Goal: Task Accomplishment & Management: Use online tool/utility

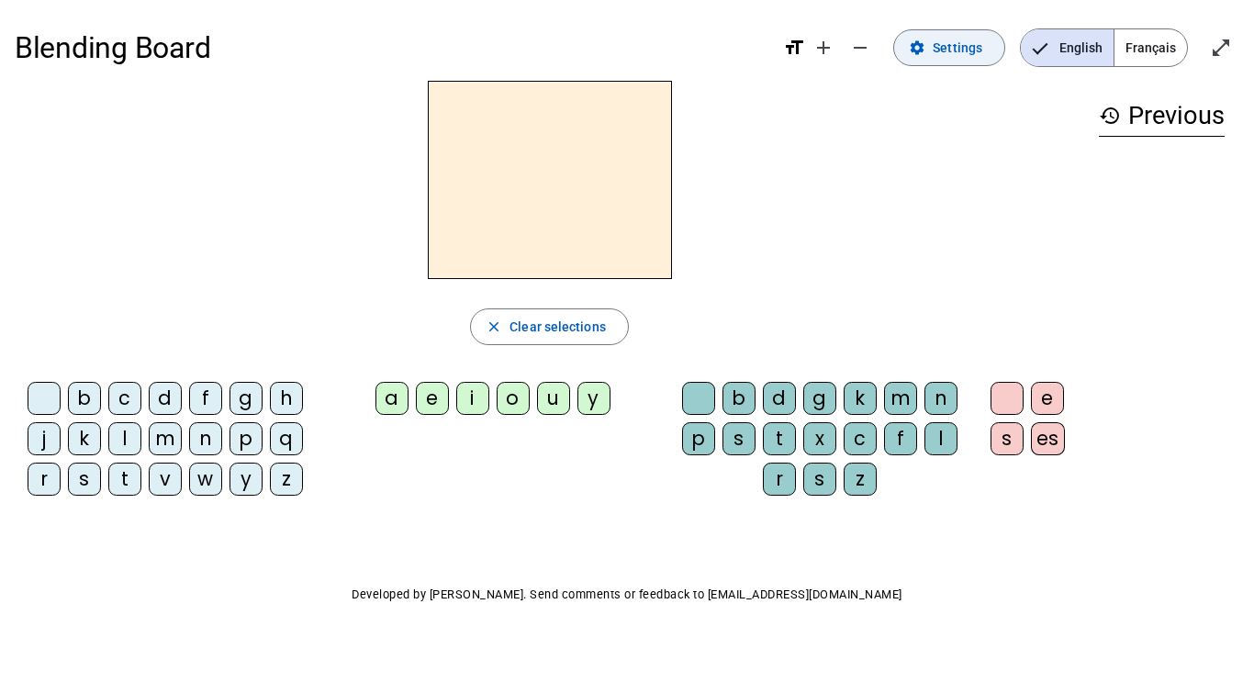
click at [936, 57] on span "Settings" at bounding box center [958, 48] width 50 height 22
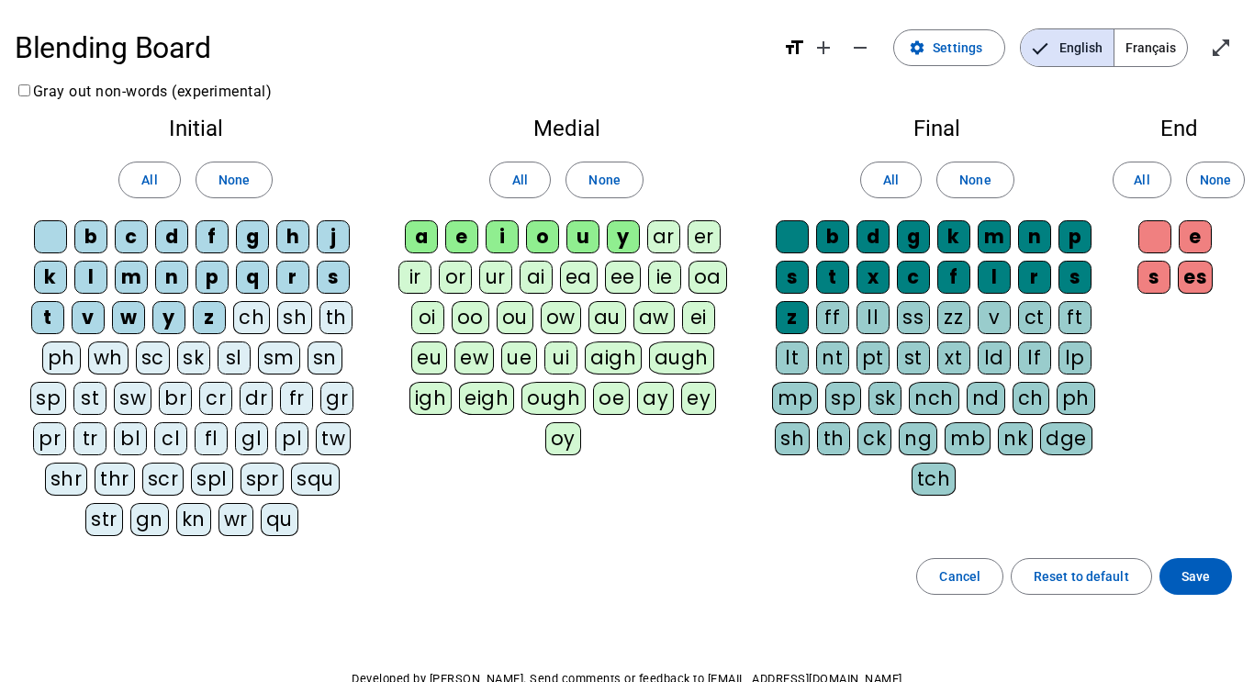
click at [1156, 42] on span "Français" at bounding box center [1151, 47] width 73 height 37
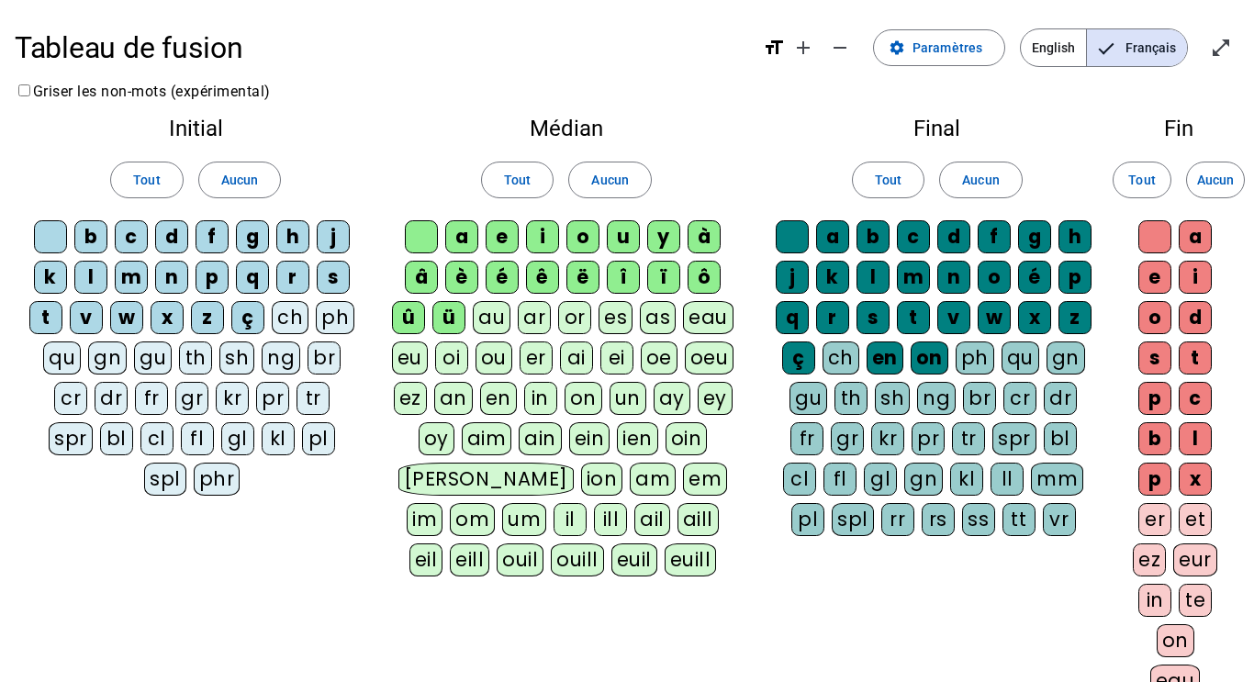
click at [449, 305] on div "ü" at bounding box center [448, 317] width 33 height 33
click at [422, 307] on div "û" at bounding box center [408, 317] width 33 height 33
click at [437, 277] on div "â" at bounding box center [421, 277] width 33 height 33
click at [474, 284] on div "è" at bounding box center [461, 277] width 33 height 33
click at [543, 283] on div "ê" at bounding box center [542, 277] width 33 height 33
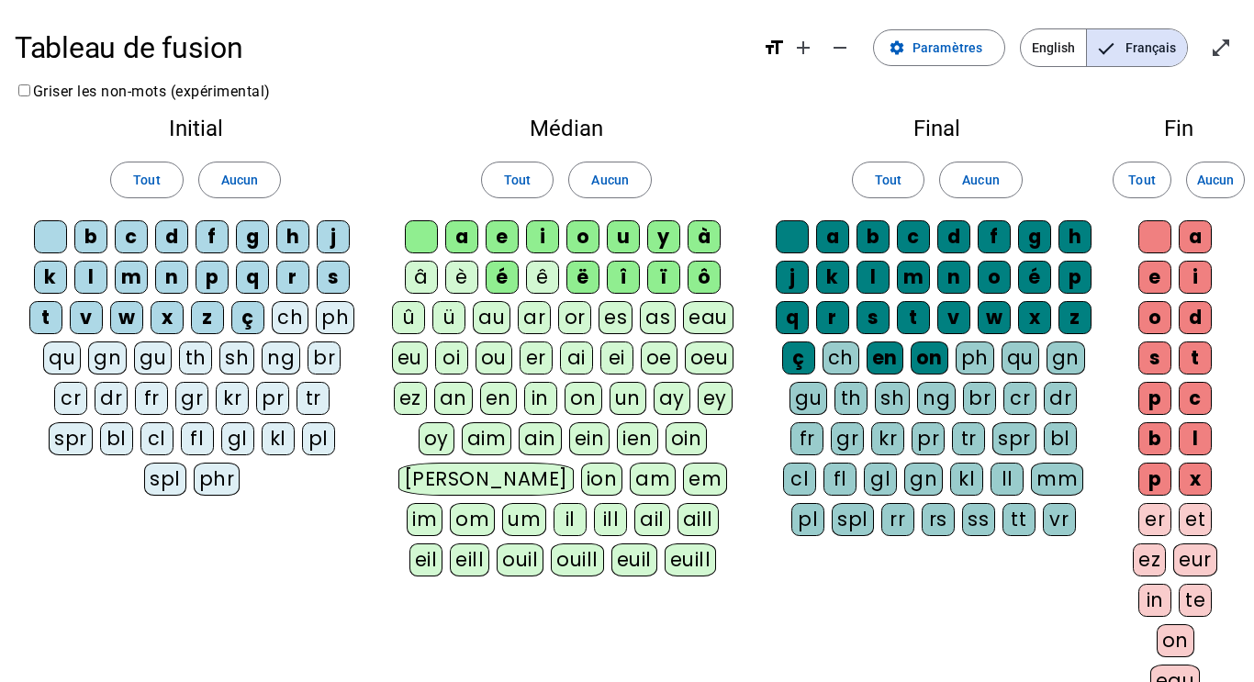
click at [591, 282] on div "ë" at bounding box center [582, 277] width 33 height 33
click at [623, 277] on div "î" at bounding box center [623, 277] width 33 height 33
click at [662, 278] on div "ï" at bounding box center [663, 277] width 33 height 33
click at [705, 283] on div "ô" at bounding box center [704, 277] width 33 height 33
click at [710, 240] on div "à" at bounding box center [704, 236] width 33 height 33
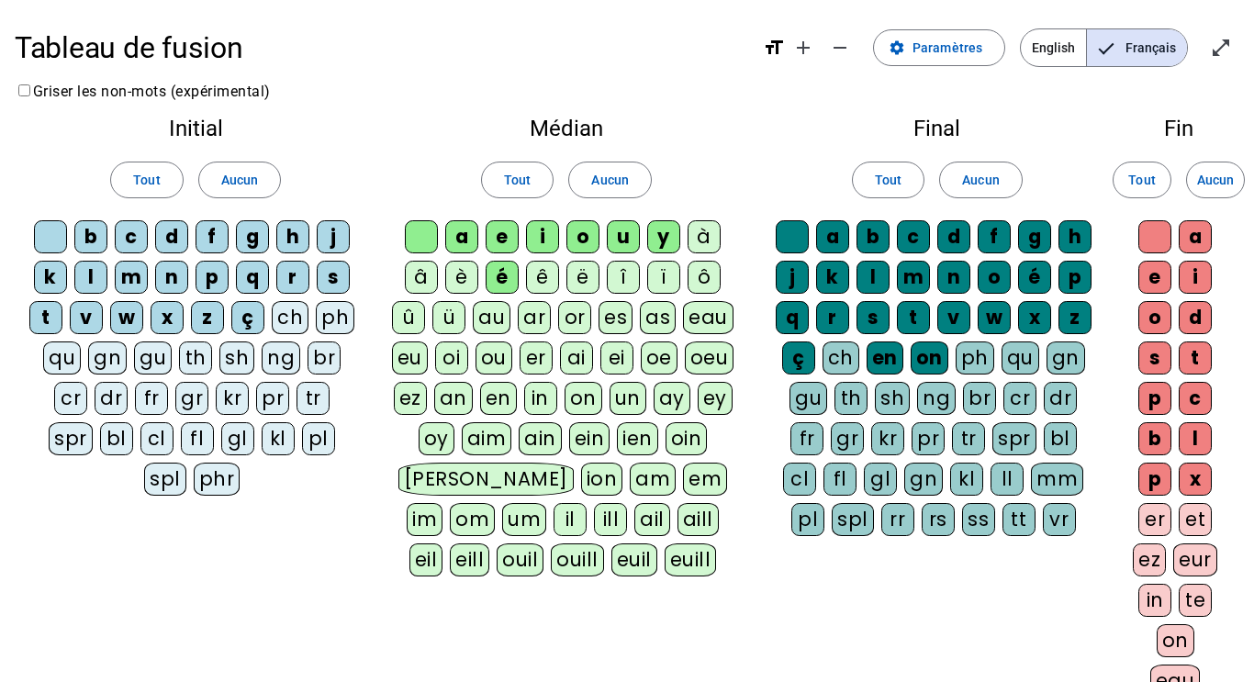
click at [878, 359] on div "en" at bounding box center [885, 358] width 37 height 33
click at [947, 373] on letter-bubble "on" at bounding box center [933, 362] width 45 height 40
click at [806, 362] on div "ç" at bounding box center [798, 358] width 33 height 33
click at [241, 319] on div "ç" at bounding box center [247, 317] width 33 height 33
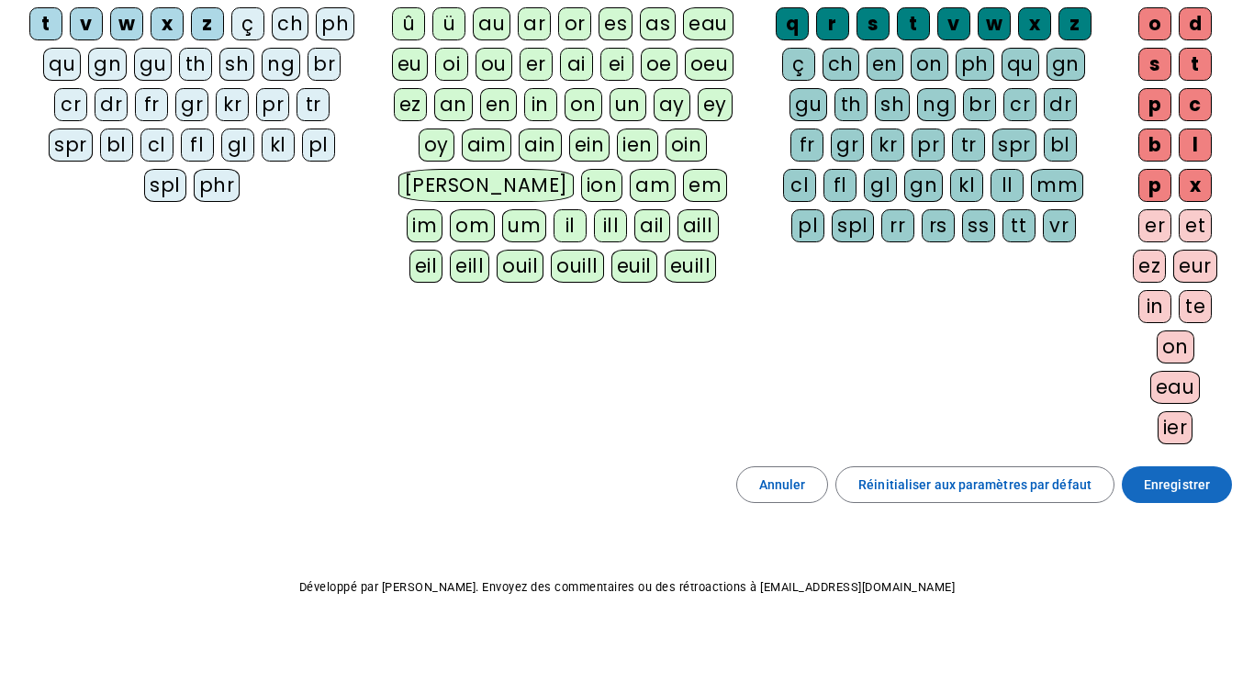
click at [1177, 494] on span "Enregistrer" at bounding box center [1177, 485] width 66 height 22
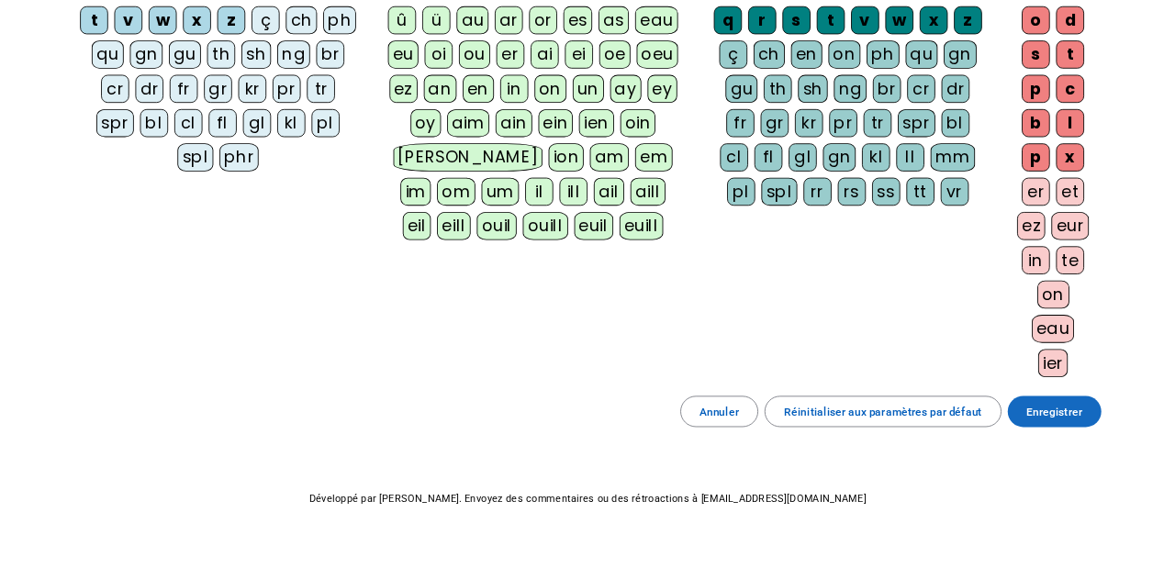
scroll to position [169, 0]
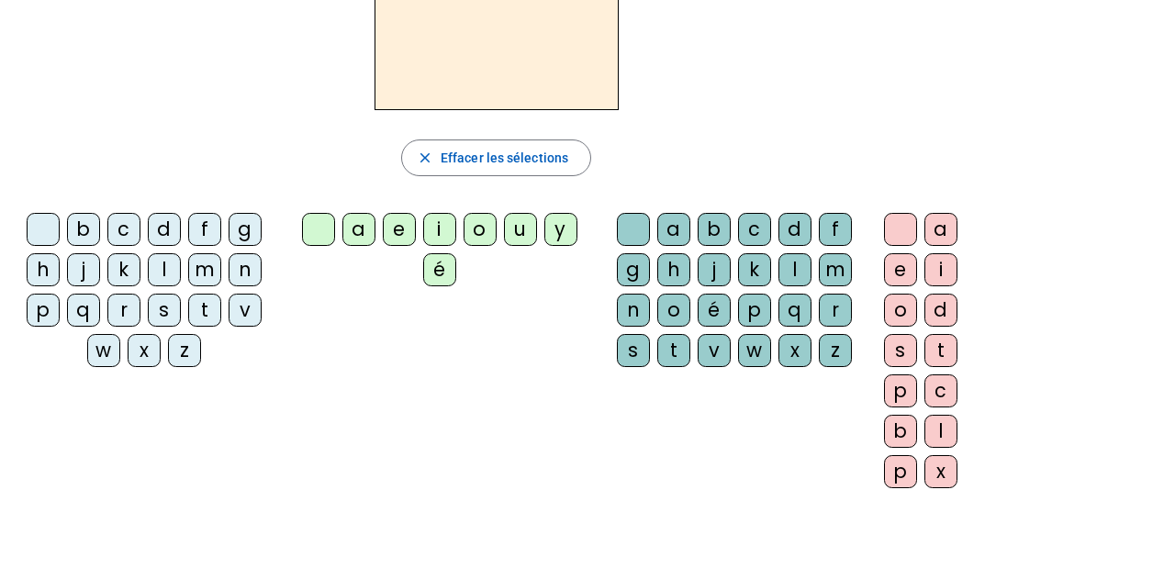
click at [211, 265] on div "m" at bounding box center [204, 269] width 33 height 33
click at [358, 238] on div "a" at bounding box center [358, 229] width 33 height 33
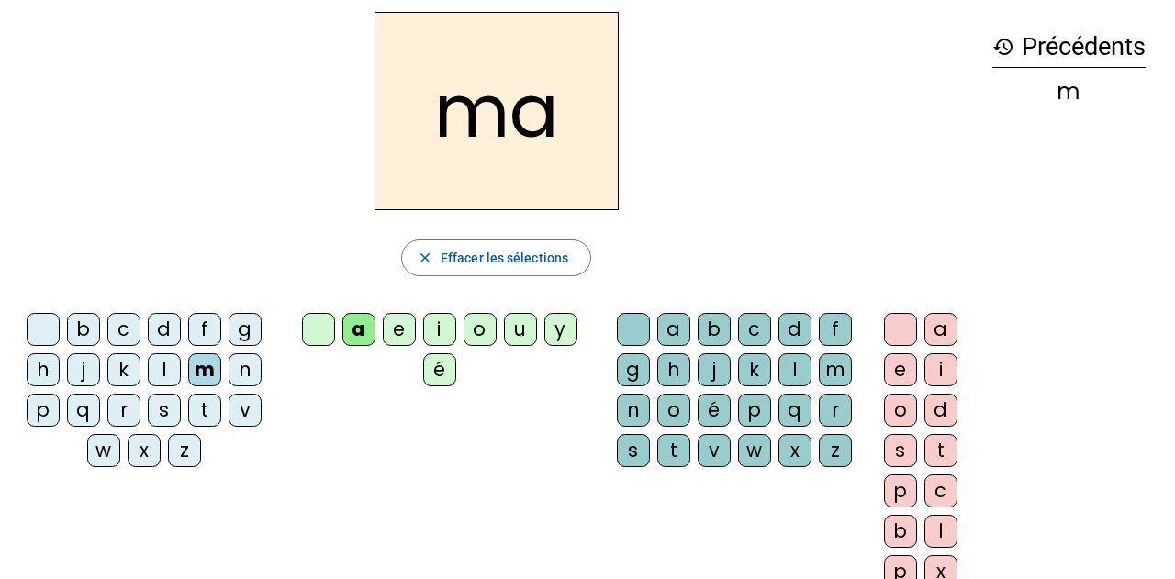
scroll to position [71, 0]
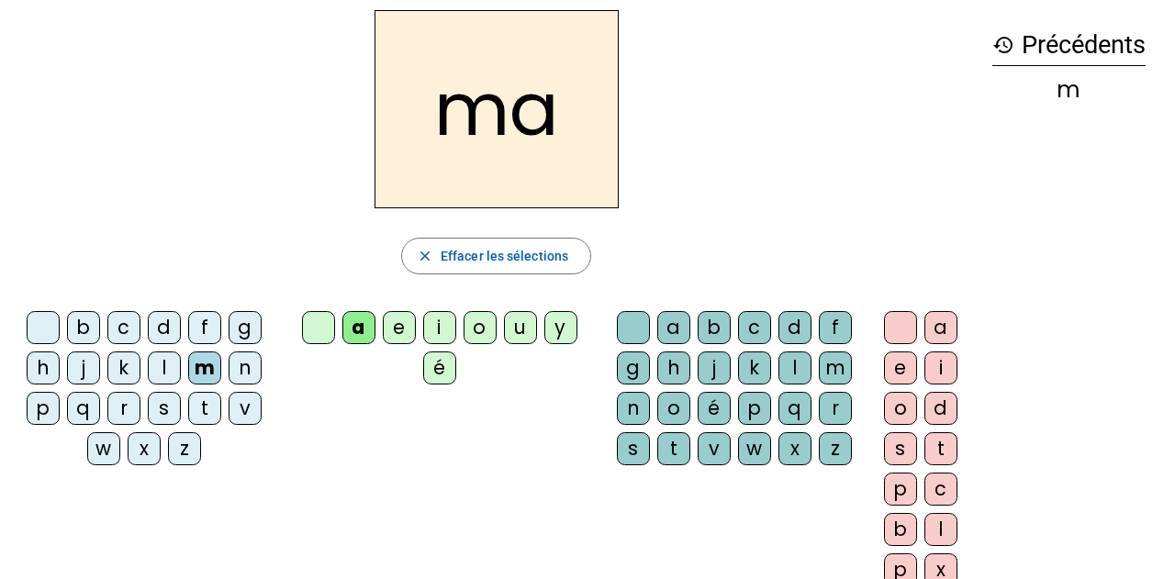
click at [201, 408] on div "t" at bounding box center [204, 408] width 33 height 33
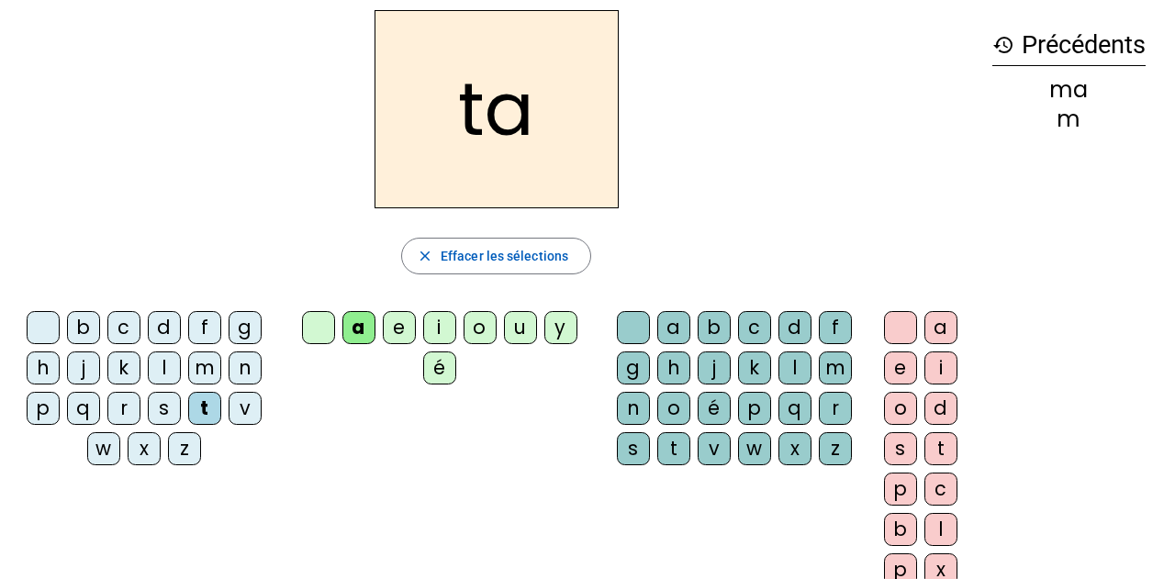
click at [166, 370] on div "l" at bounding box center [164, 368] width 33 height 33
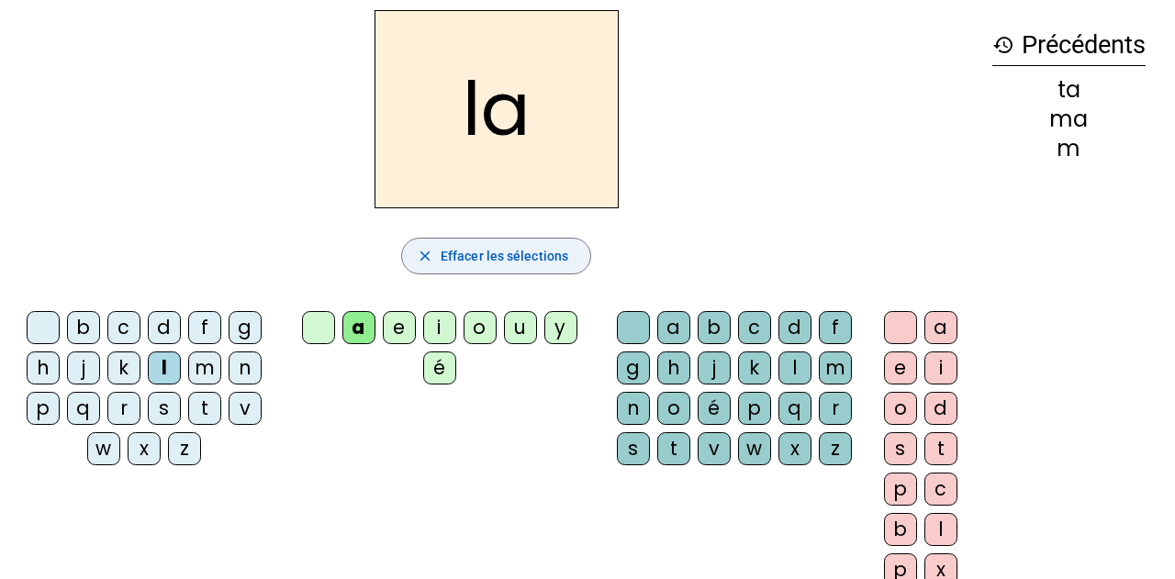
click at [488, 256] on span "Effacer les sélections" at bounding box center [505, 256] width 128 height 22
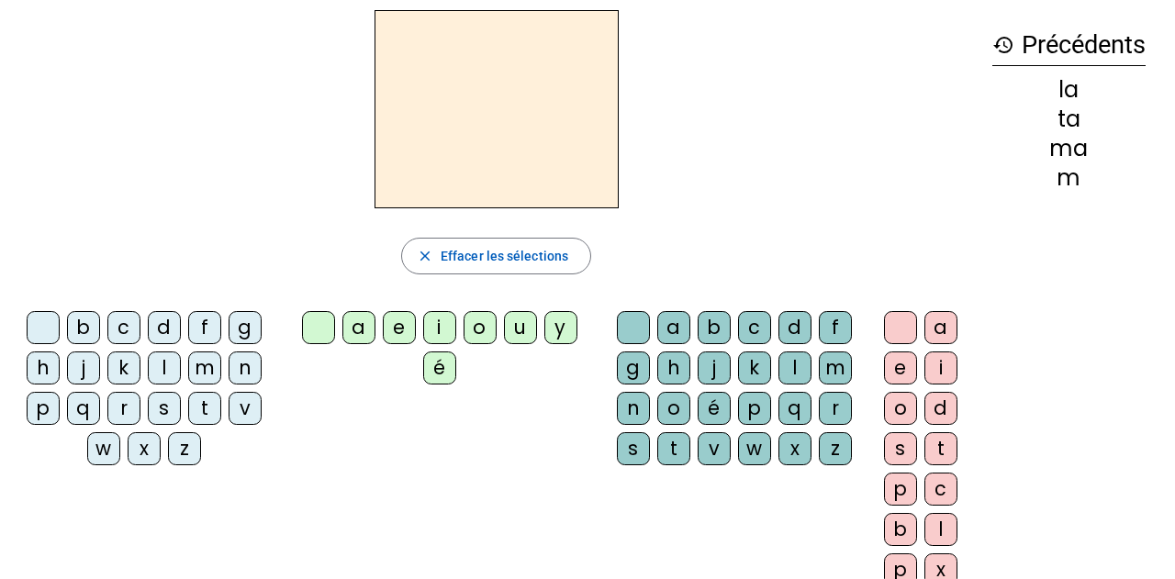
click at [201, 397] on div "t" at bounding box center [204, 408] width 33 height 33
click at [344, 327] on div "a" at bounding box center [358, 327] width 33 height 33
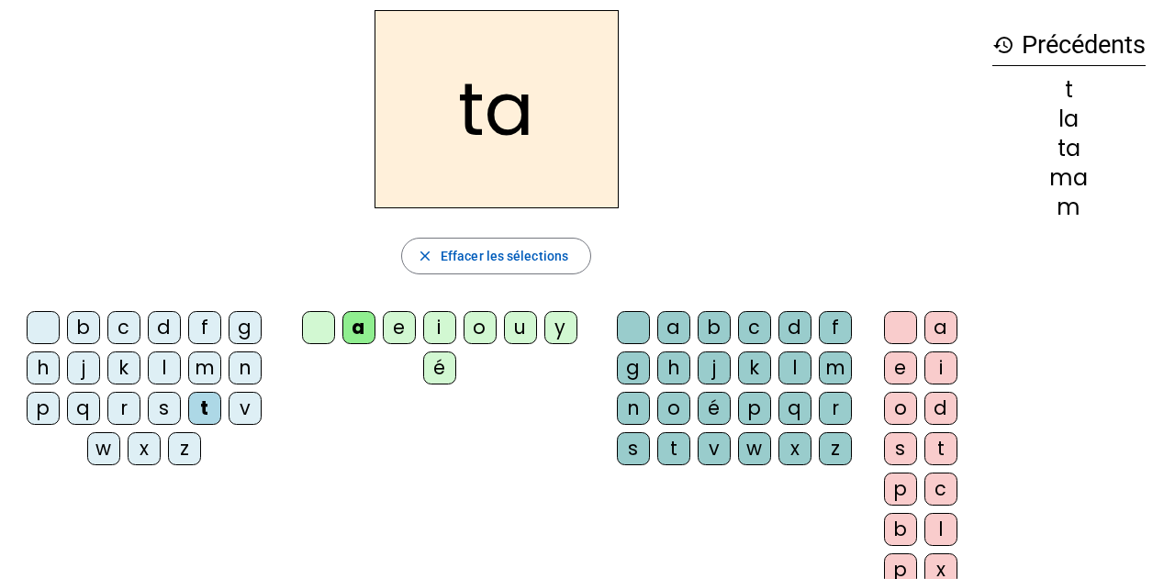
click at [166, 375] on div "l" at bounding box center [164, 368] width 33 height 33
click at [167, 403] on div "s" at bounding box center [164, 408] width 33 height 33
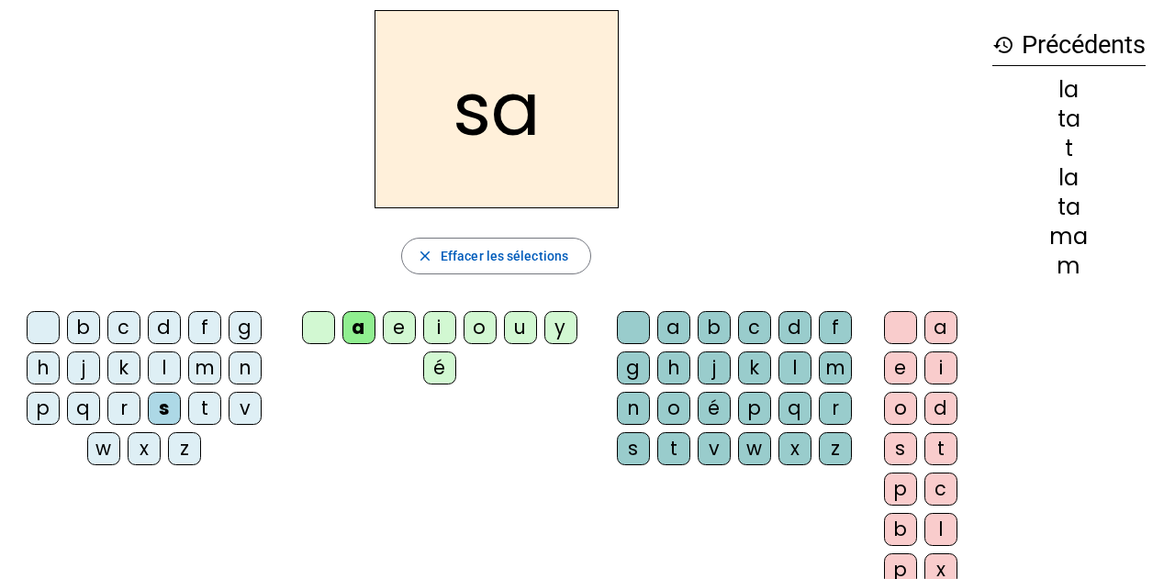
click at [795, 362] on div "l" at bounding box center [795, 368] width 33 height 33
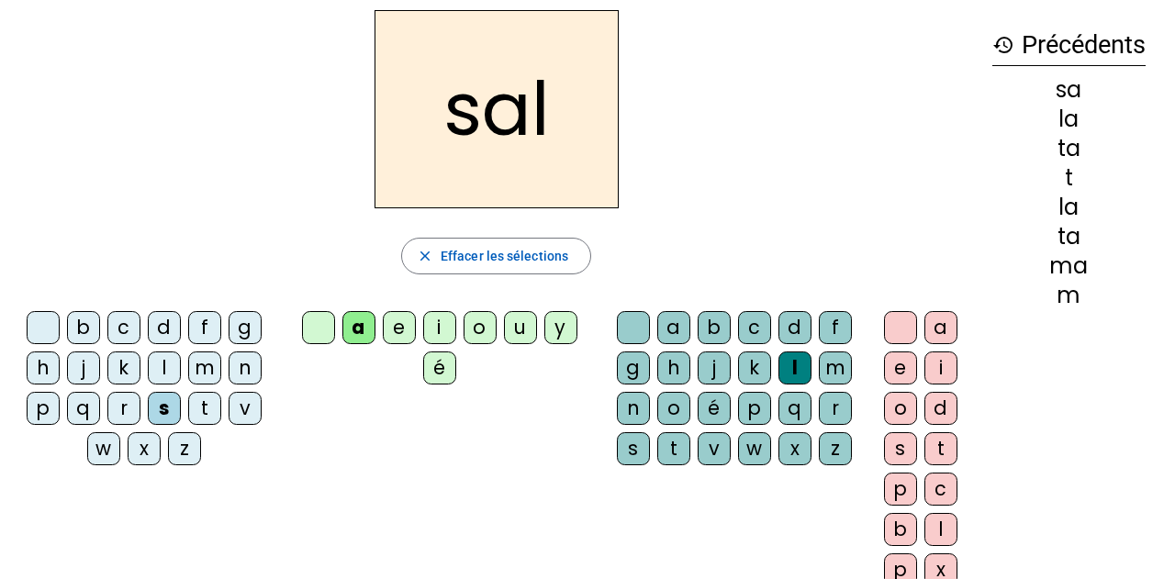
click at [85, 322] on div "b" at bounding box center [83, 327] width 33 height 33
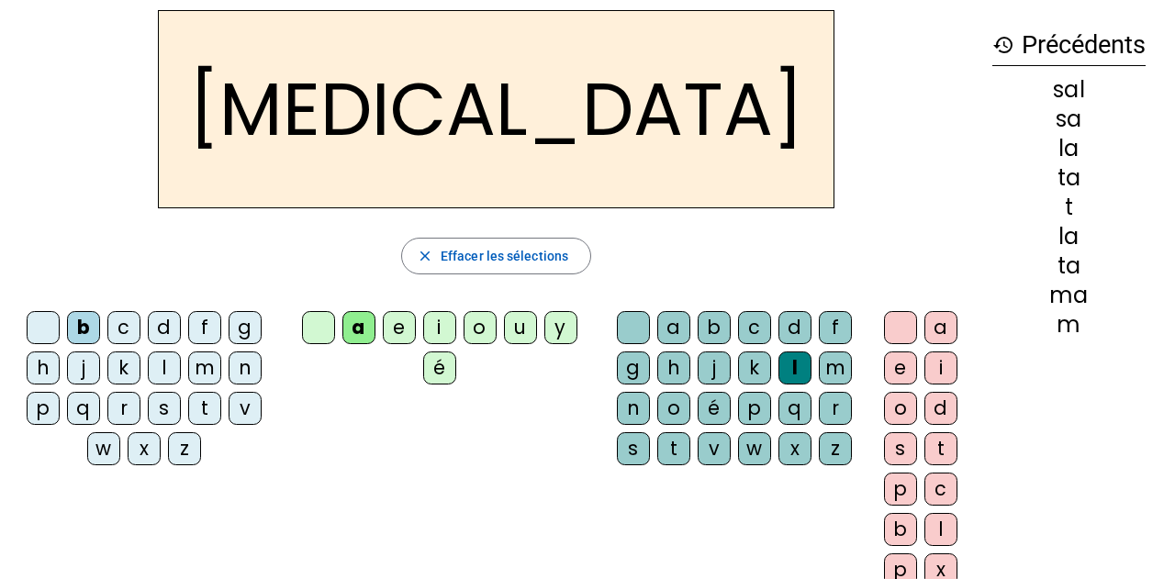
click at [215, 360] on div "m" at bounding box center [204, 368] width 33 height 33
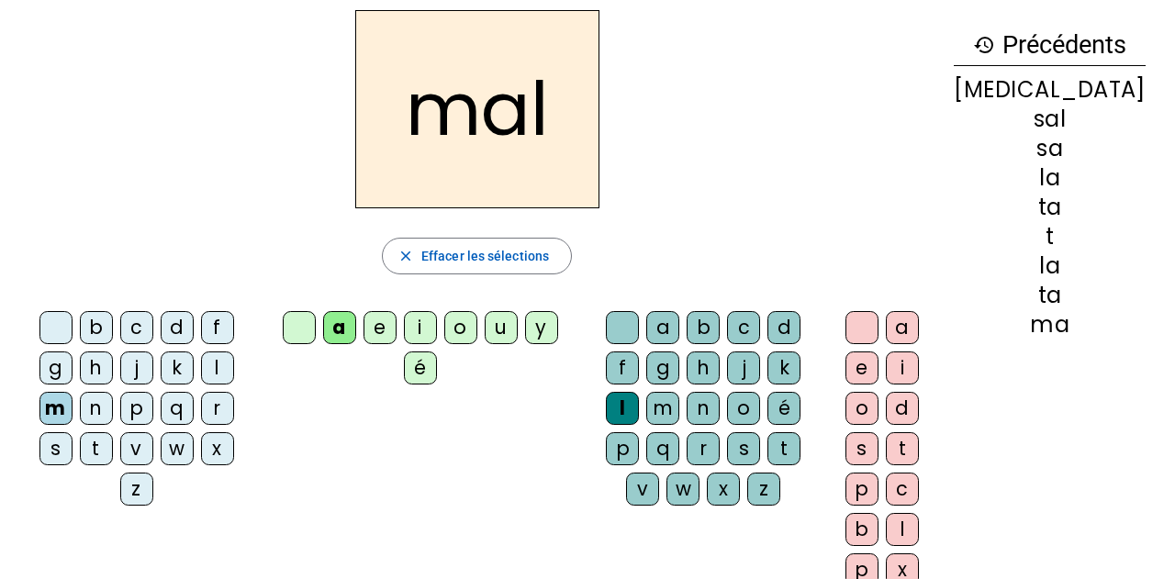
click at [437, 327] on div "i" at bounding box center [420, 327] width 33 height 33
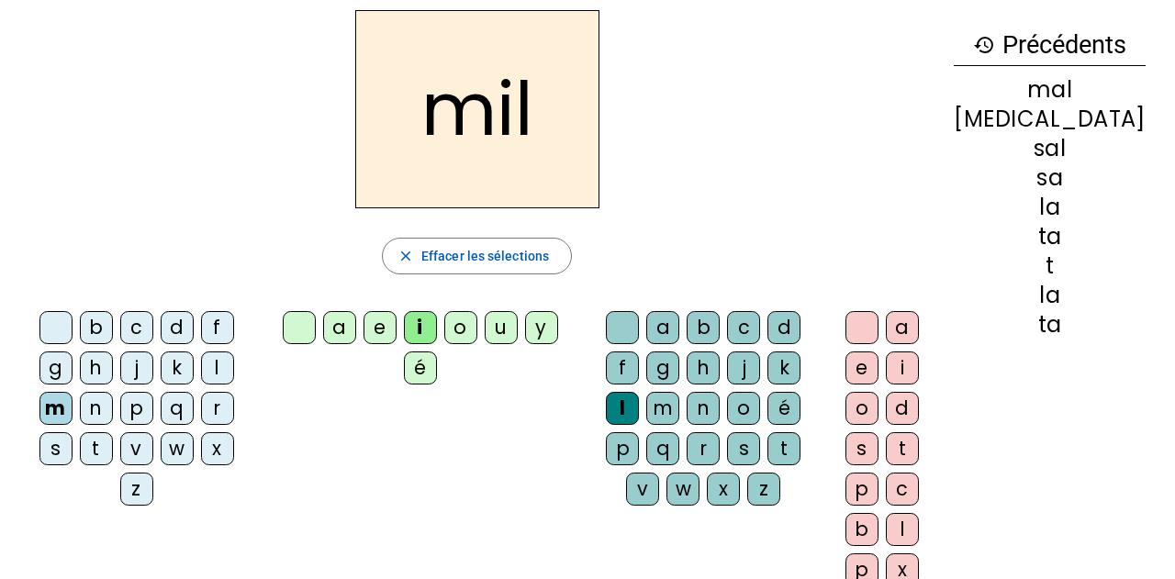
click at [73, 432] on div "s" at bounding box center [55, 448] width 33 height 33
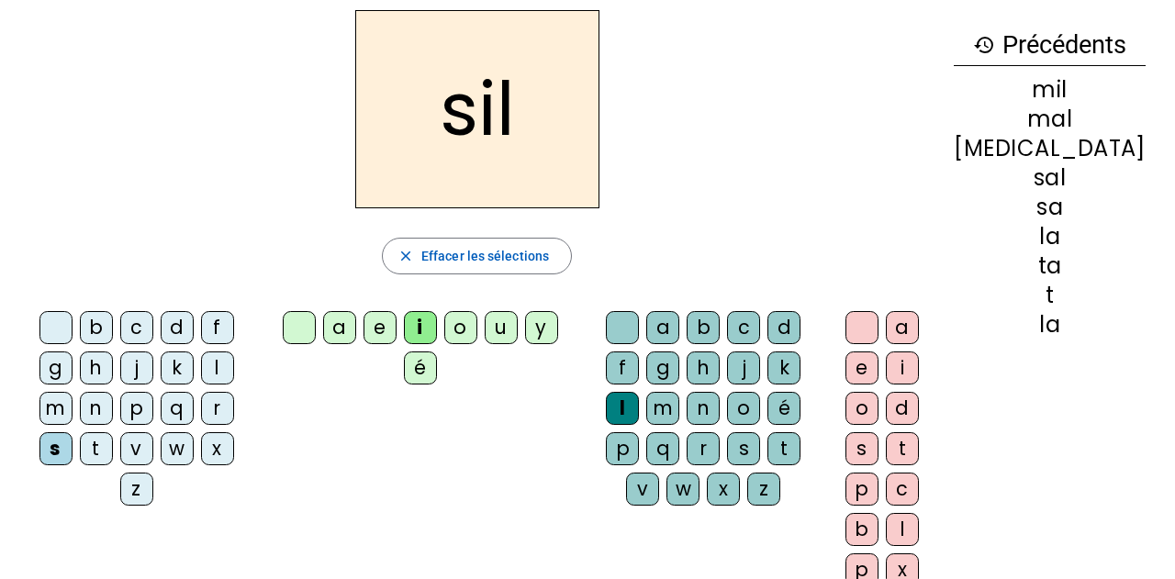
click at [639, 392] on div "l" at bounding box center [622, 408] width 33 height 33
click at [535, 257] on span "Effacer les sélections" at bounding box center [485, 256] width 128 height 22
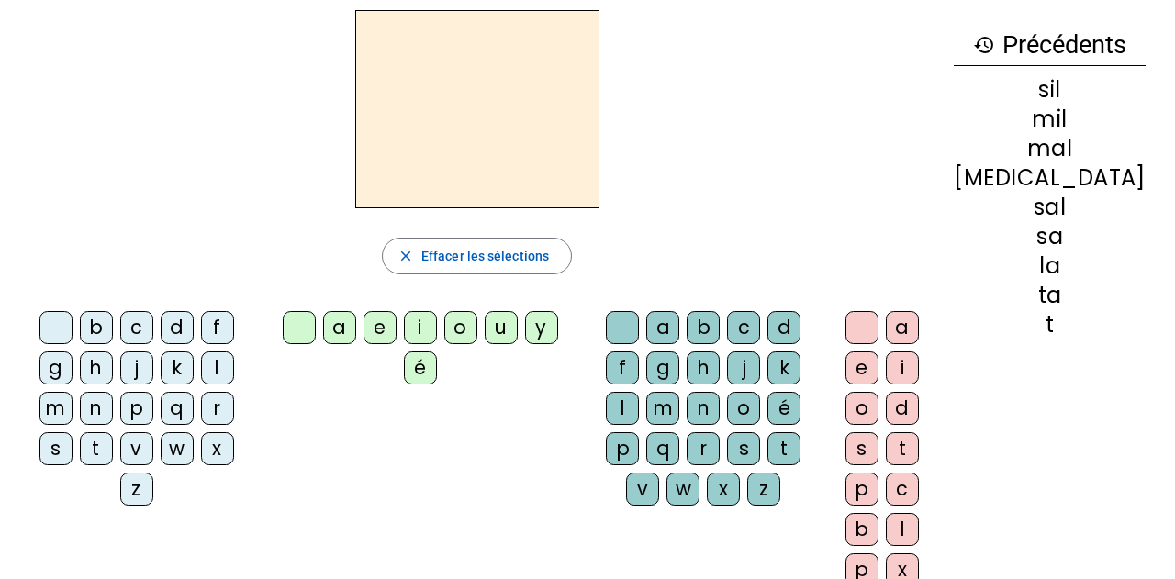
click at [73, 432] on div "s" at bounding box center [55, 448] width 33 height 33
click at [427, 320] on div "i" at bounding box center [420, 327] width 33 height 33
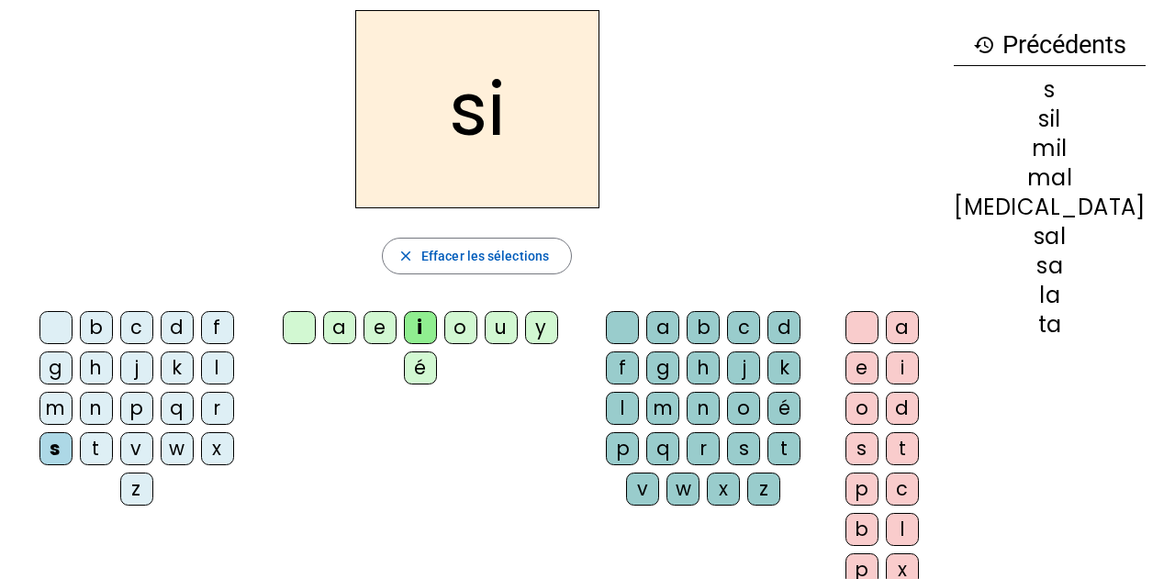
click at [397, 319] on div "e" at bounding box center [380, 327] width 33 height 33
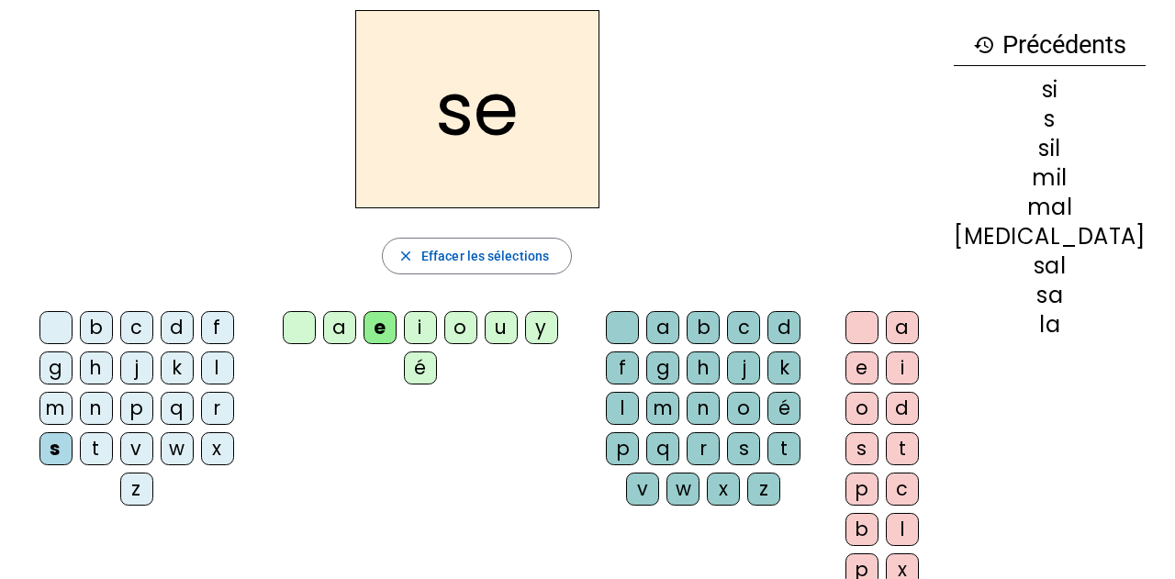
click at [511, 338] on div "u" at bounding box center [501, 327] width 33 height 33
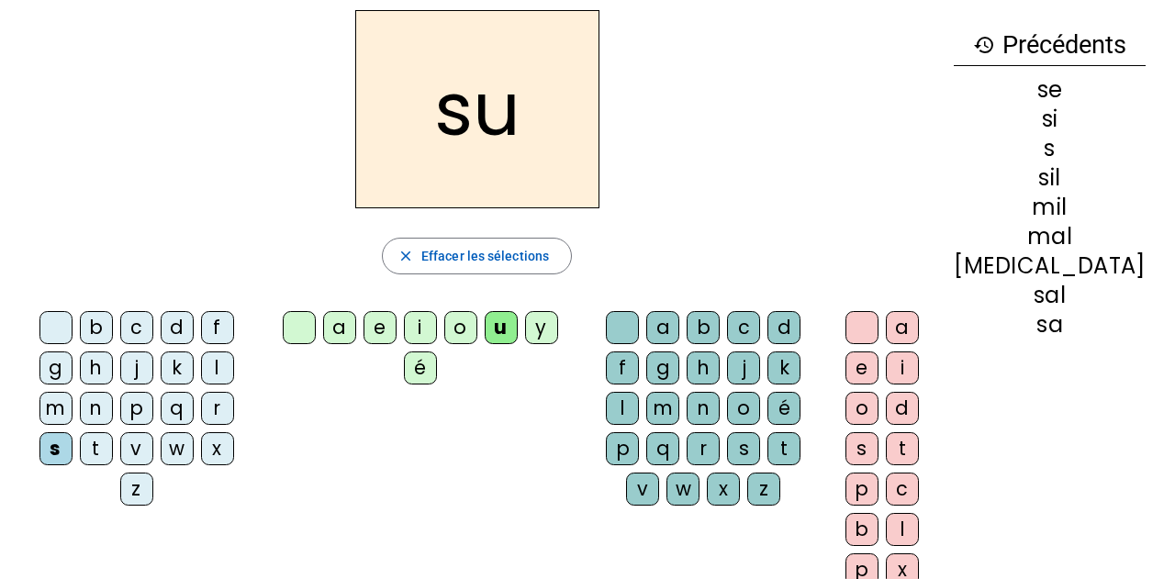
click at [720, 432] on div "r" at bounding box center [703, 448] width 33 height 33
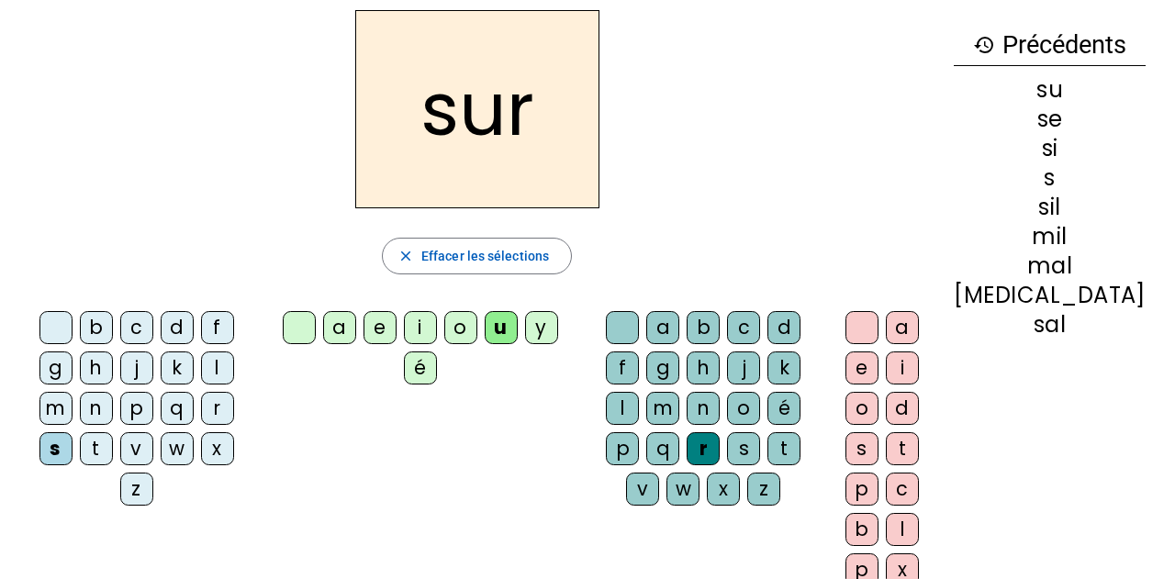
click at [73, 392] on div "m" at bounding box center [55, 408] width 33 height 33
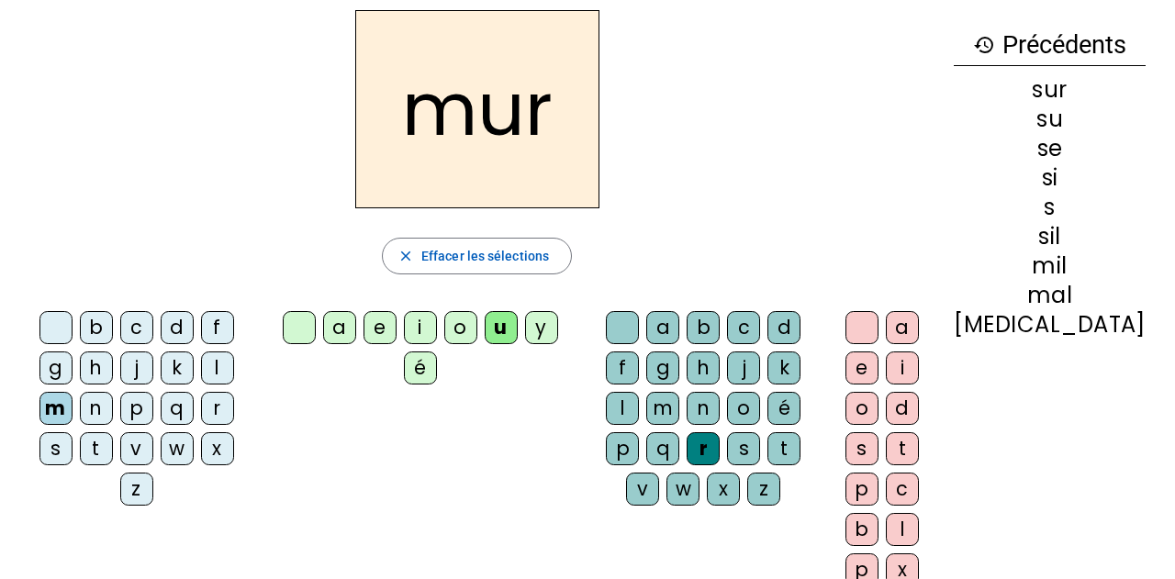
click at [161, 318] on div "d" at bounding box center [177, 327] width 33 height 33
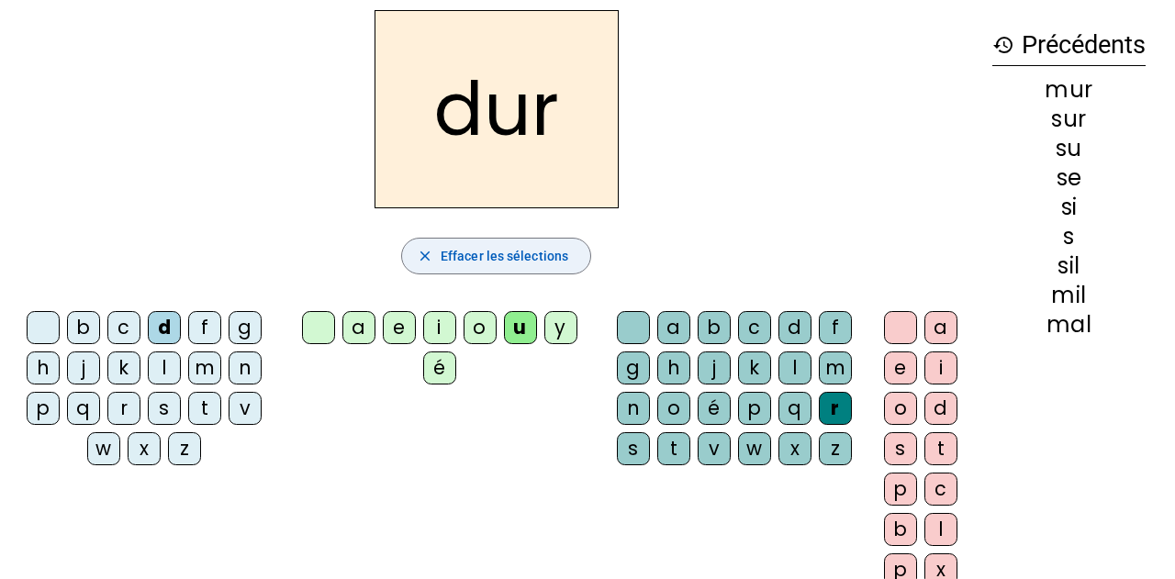
click at [426, 244] on span "button" at bounding box center [496, 256] width 188 height 44
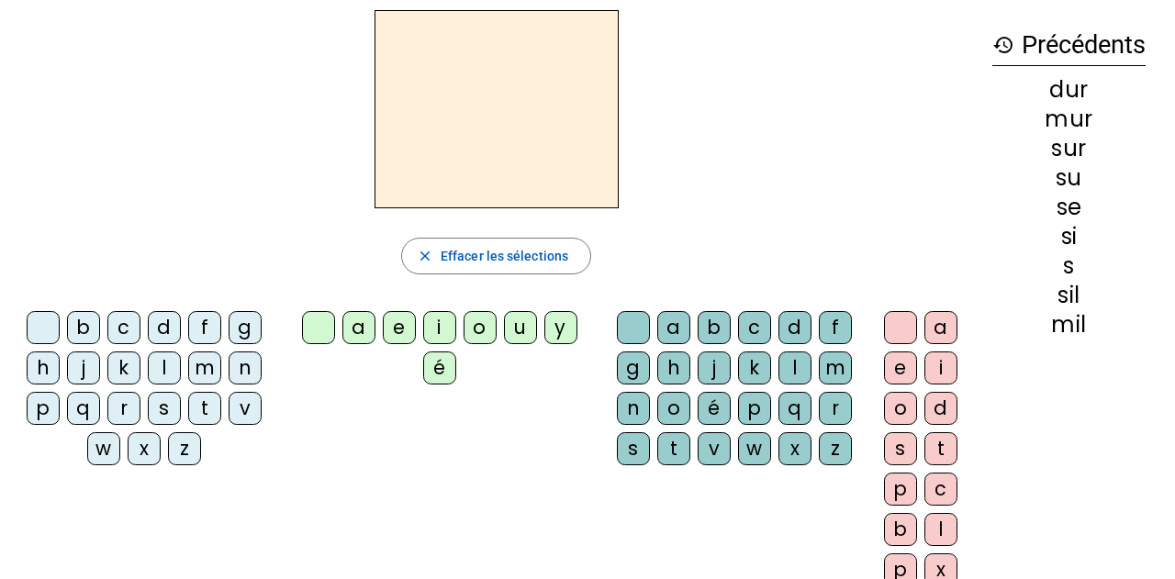
click at [156, 325] on div "d" at bounding box center [164, 327] width 33 height 33
click at [531, 331] on div "u" at bounding box center [520, 327] width 33 height 33
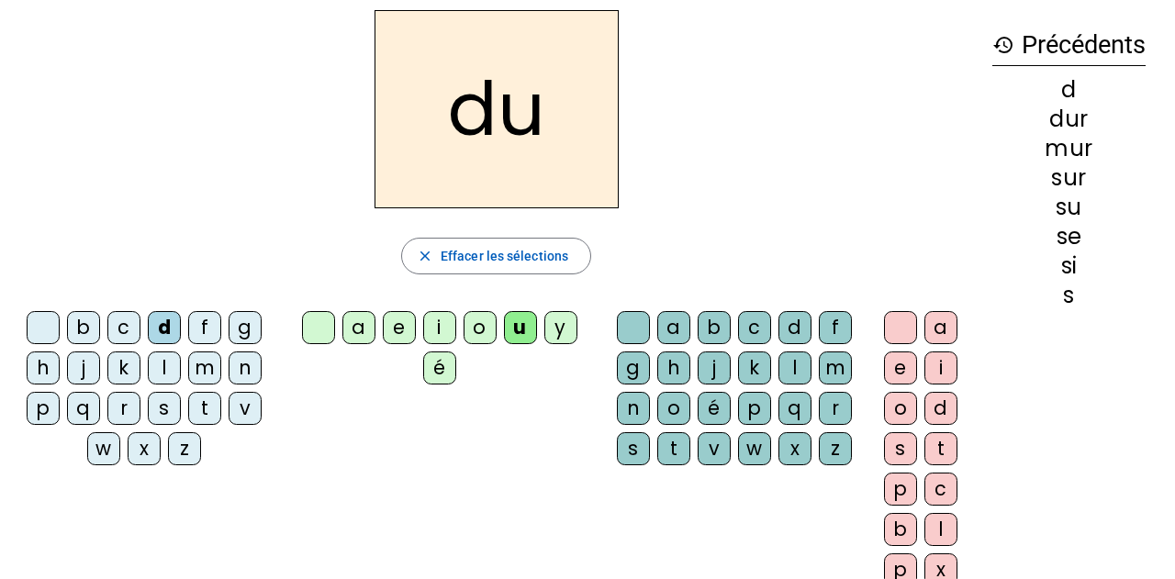
click at [91, 335] on div "b" at bounding box center [83, 327] width 33 height 33
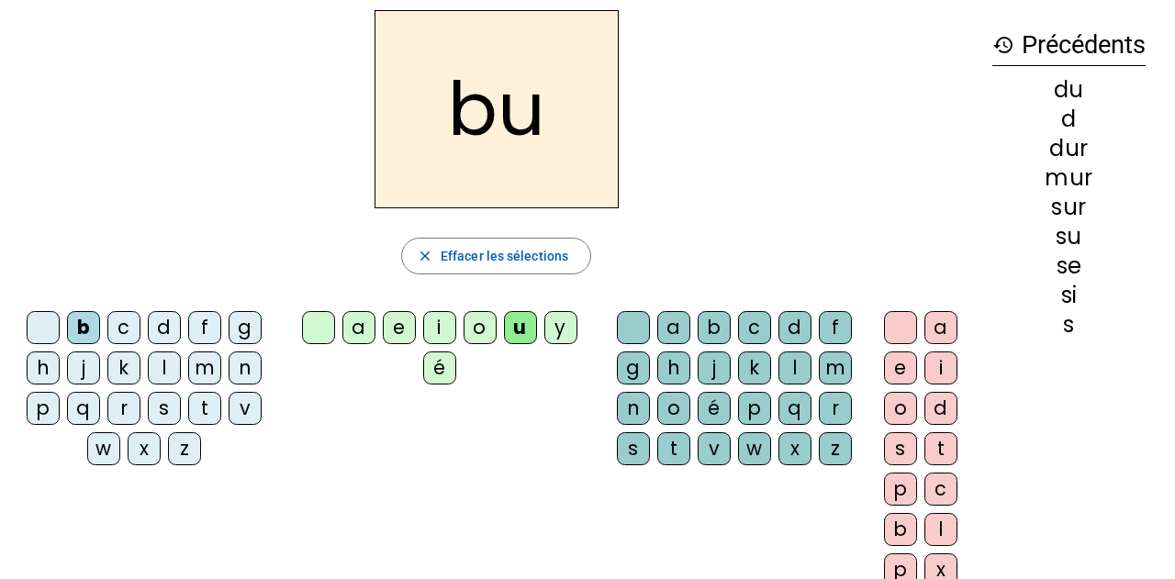
click at [260, 404] on div "v" at bounding box center [245, 408] width 33 height 33
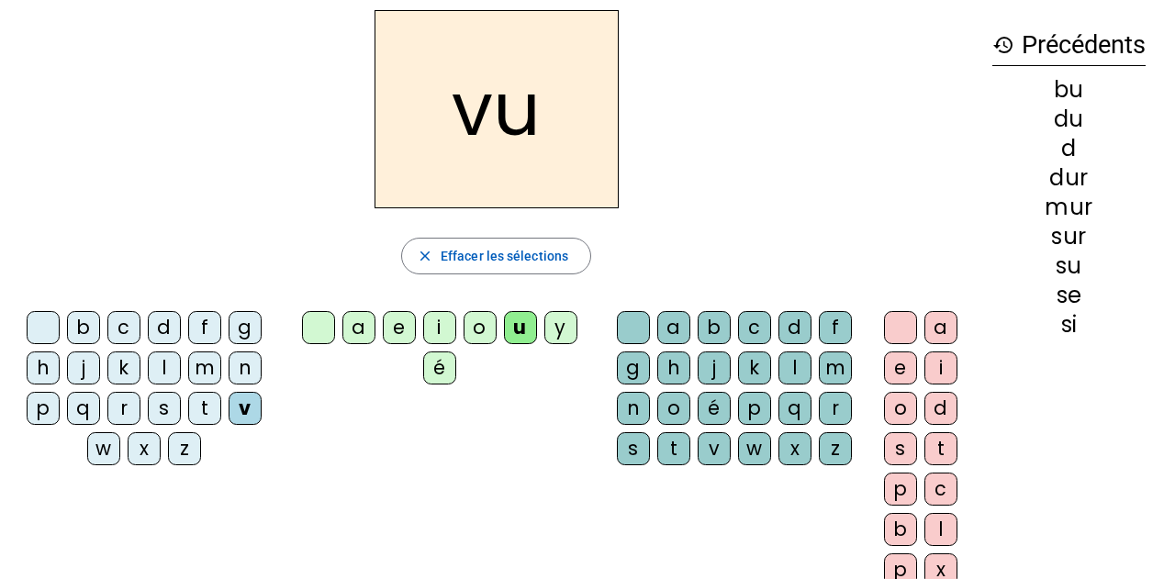
click at [213, 405] on div "t" at bounding box center [204, 408] width 33 height 33
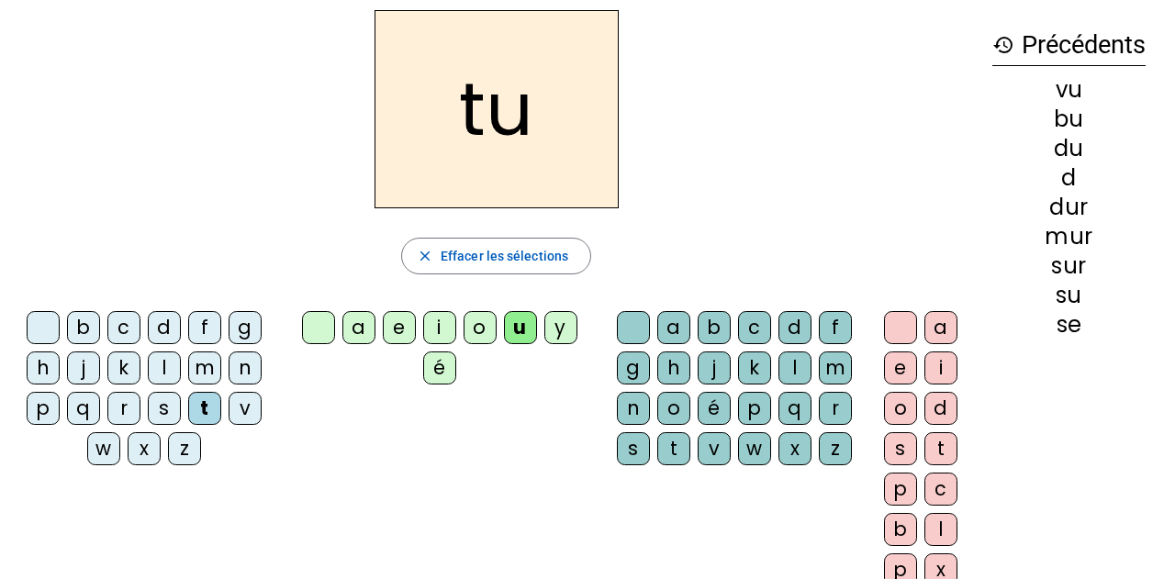
click at [387, 332] on div "e" at bounding box center [399, 327] width 33 height 33
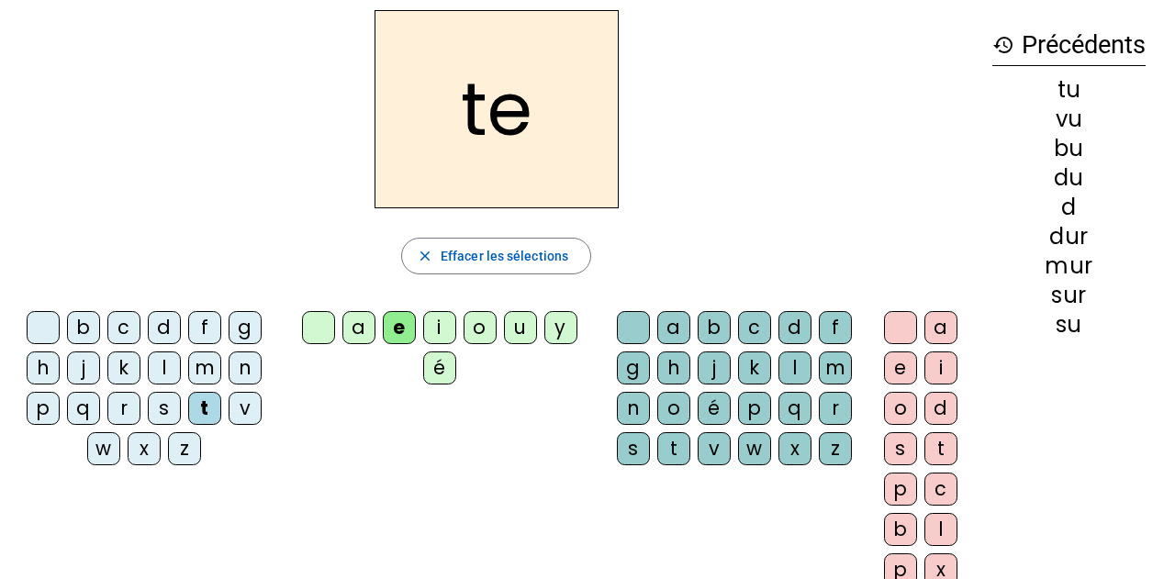
click at [176, 364] on div "l" at bounding box center [164, 368] width 33 height 33
